Goal: Check status

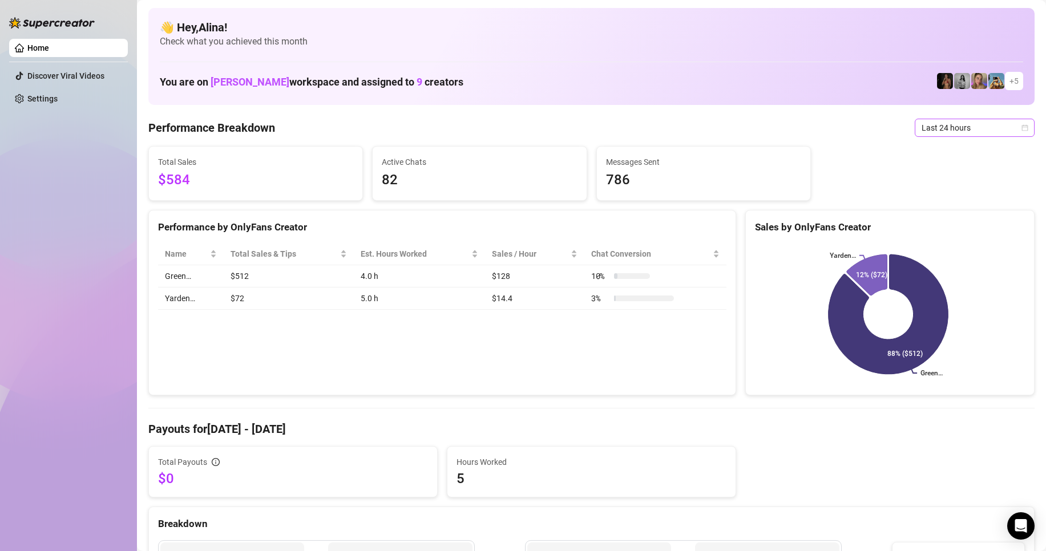
click at [948, 124] on span "Last 24 hours" at bounding box center [975, 127] width 106 height 17
click at [942, 155] on div "Last 24 hours" at bounding box center [965, 150] width 102 height 13
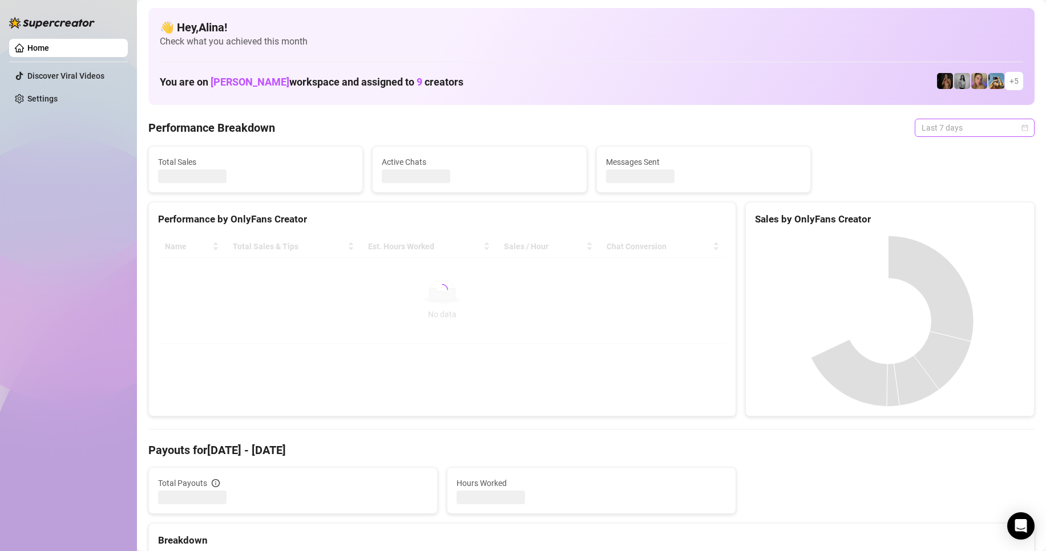
click at [970, 130] on span "Last 7 days" at bounding box center [975, 127] width 106 height 17
click at [970, 144] on div "Last 24 hours" at bounding box center [965, 150] width 102 height 13
